Goal: Task Accomplishment & Management: Manage account settings

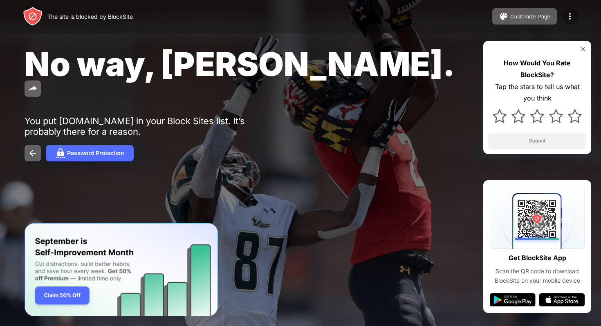
click at [571, 16] on img at bounding box center [570, 16] width 10 height 10
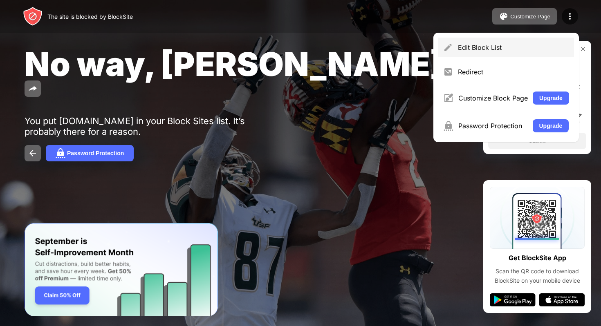
click at [509, 48] on div "Edit Block List" at bounding box center [513, 47] width 111 height 8
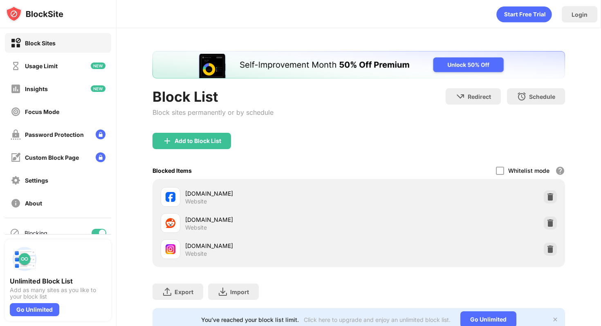
click at [103, 230] on div at bounding box center [102, 233] width 7 height 7
click at [97, 232] on div at bounding box center [95, 233] width 7 height 7
